Goal: Find contact information: Obtain details needed to contact an individual or organization

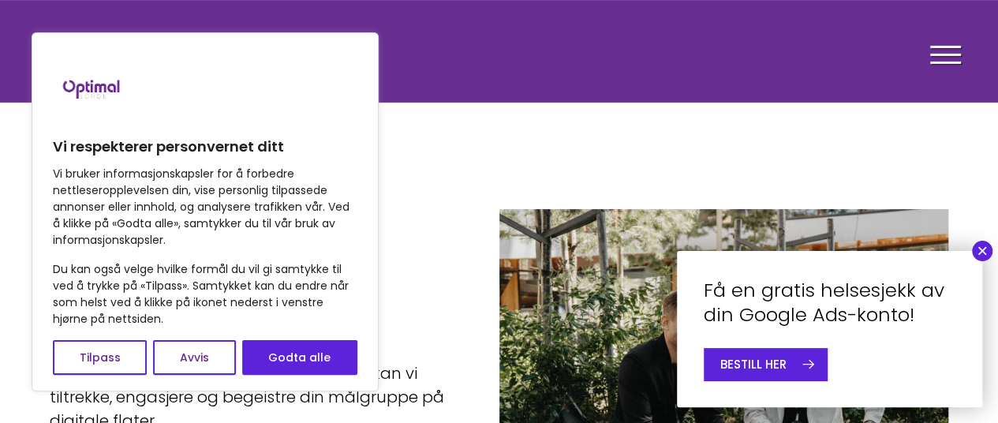
click at [933, 67] on div at bounding box center [945, 57] width 31 height 39
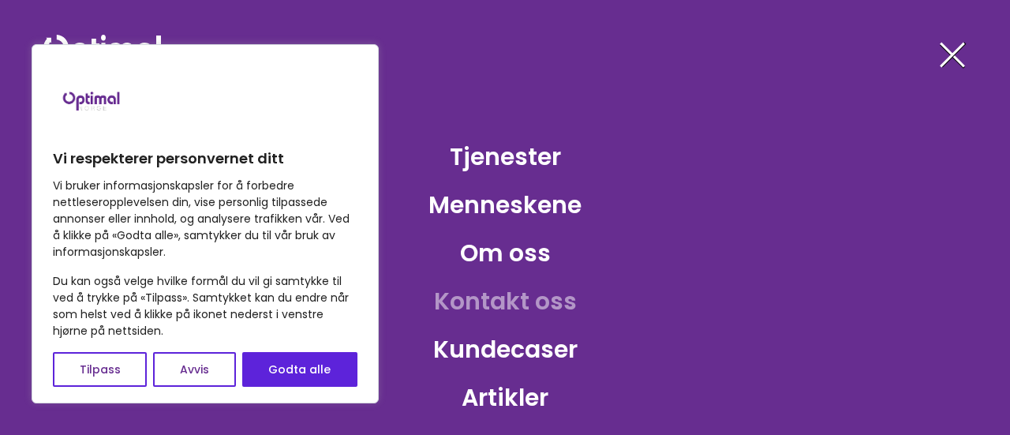
click at [523, 308] on link "Kontakt oss" at bounding box center [505, 300] width 168 height 51
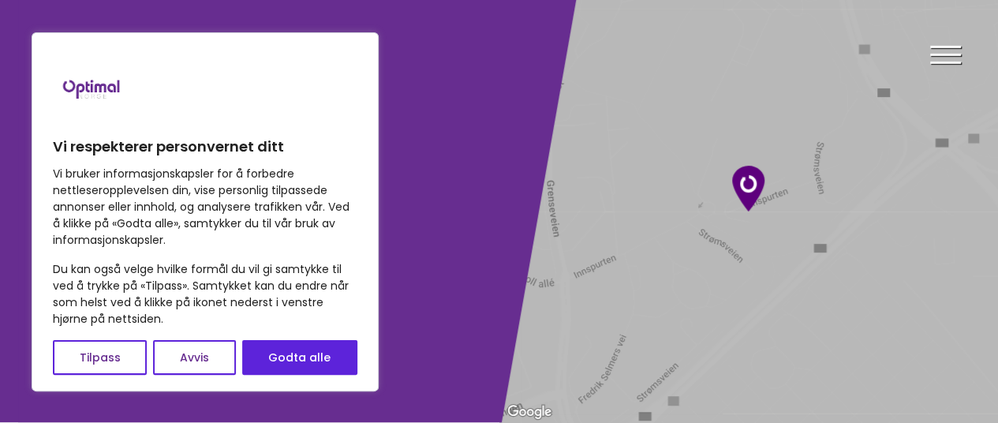
scroll to position [5, 0]
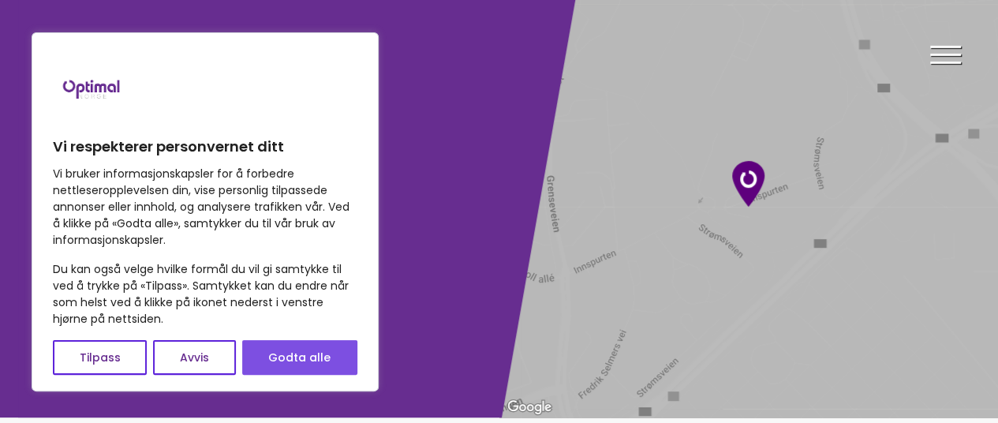
click at [305, 349] on button "Godta alle" at bounding box center [299, 357] width 115 height 35
checkbox input "true"
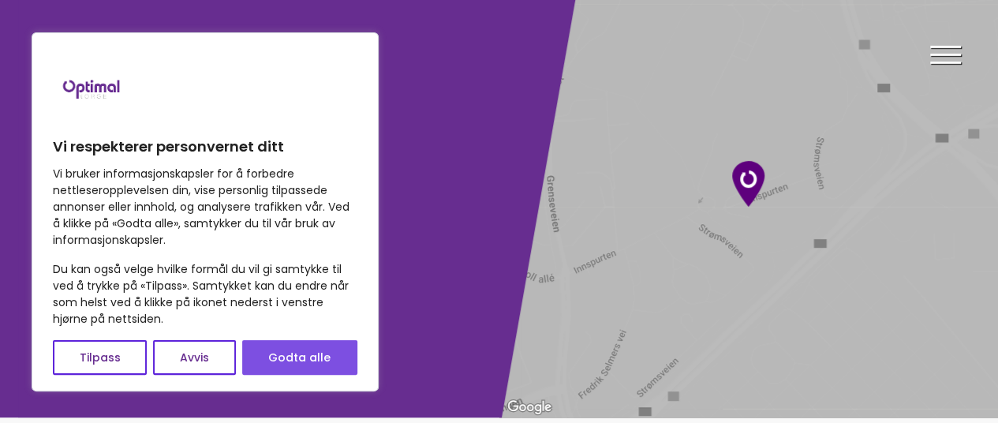
checkbox input "true"
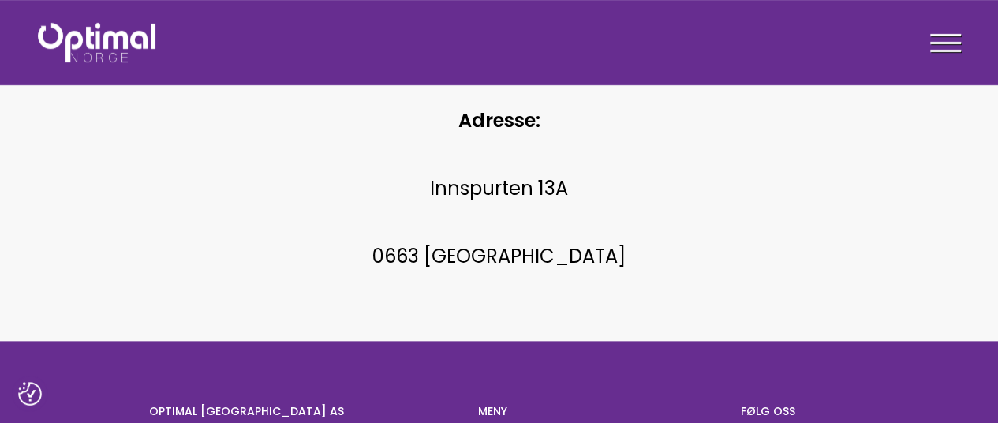
scroll to position [789, 0]
